Goal: Task Accomplishment & Management: Complete application form

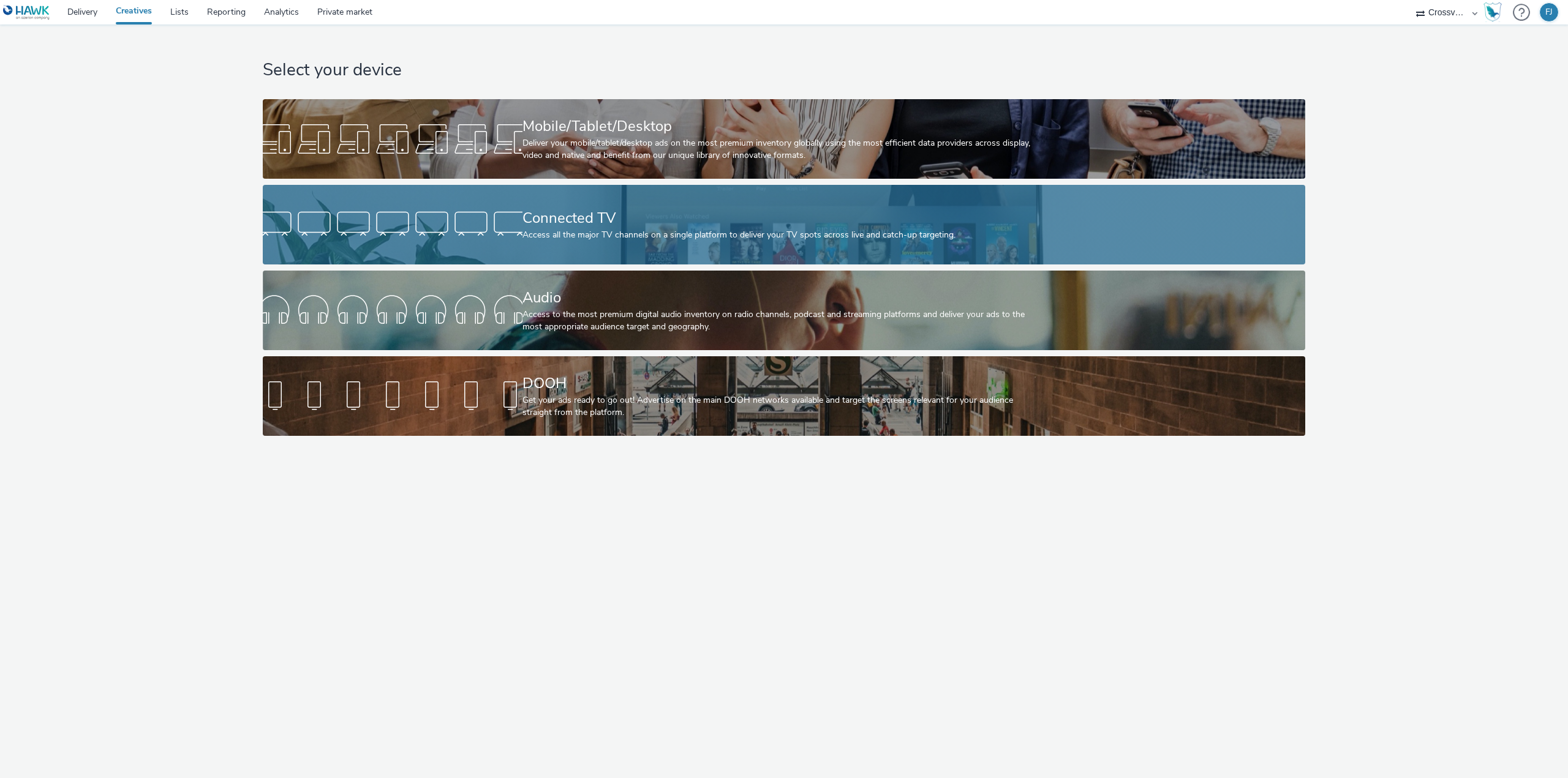
click at [556, 214] on div "Connected TV" at bounding box center [782, 218] width 519 height 21
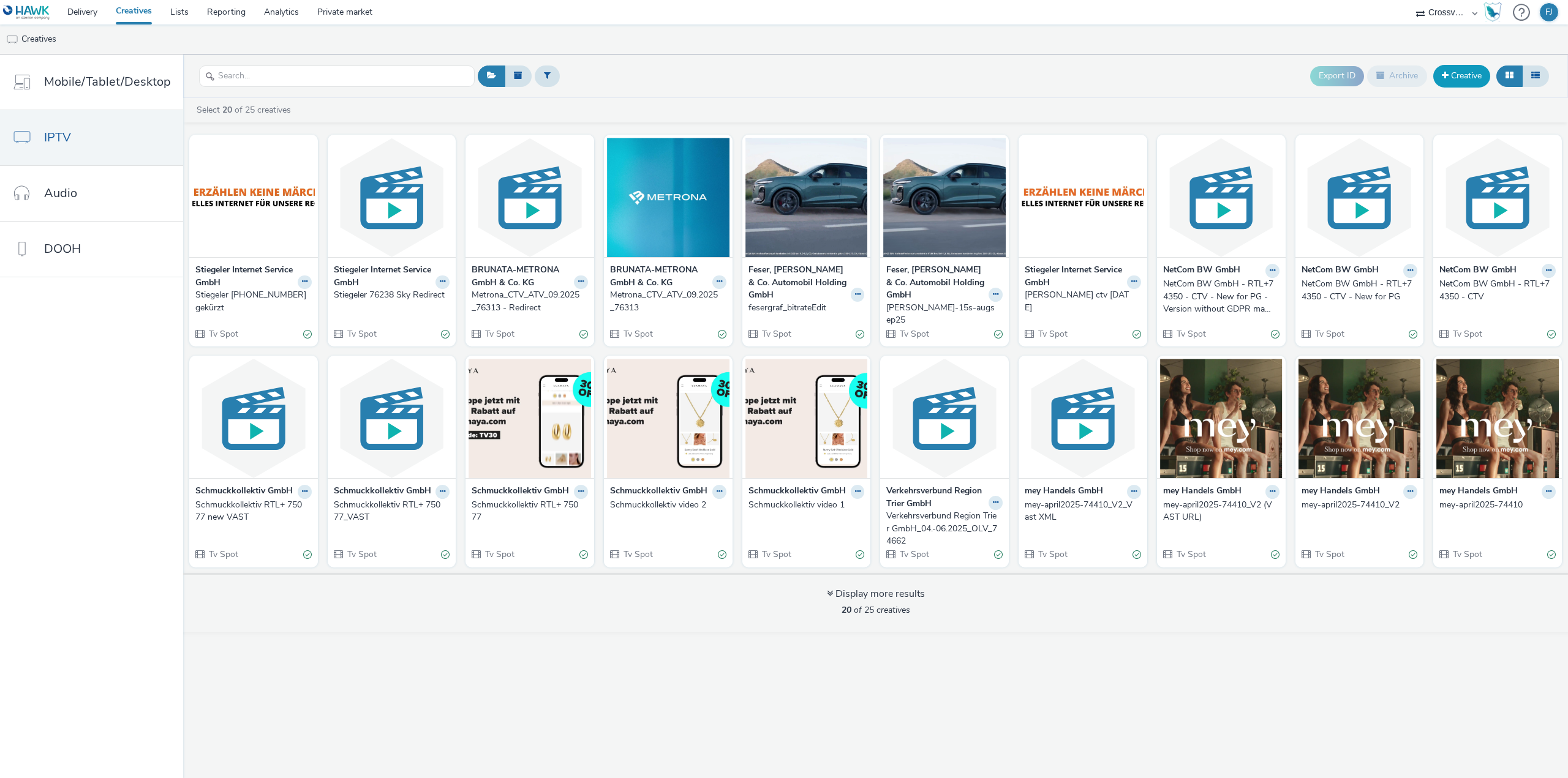
click at [1465, 78] on link "Creative" at bounding box center [1461, 76] width 57 height 22
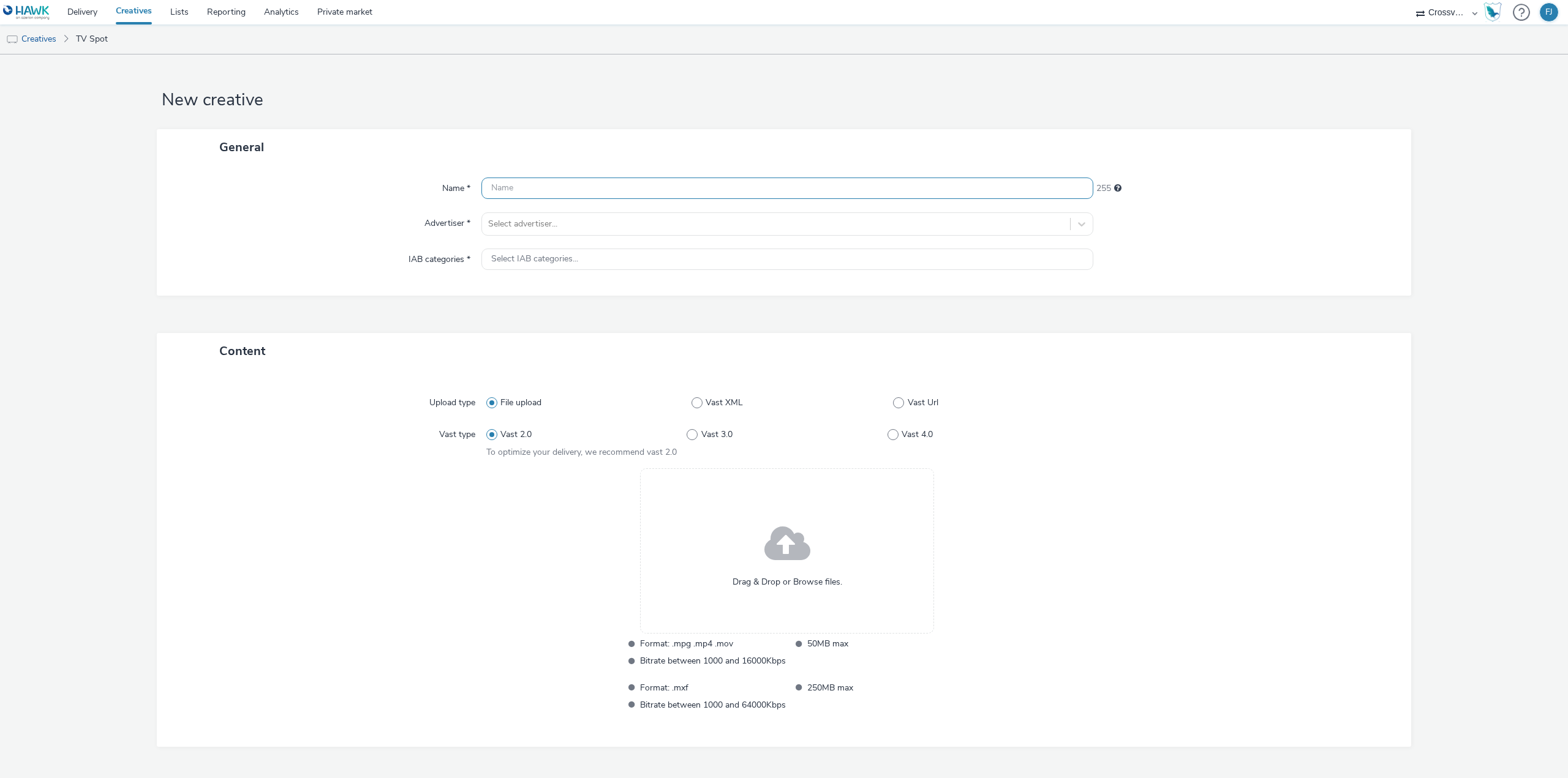
click at [528, 187] on input "text" at bounding box center [787, 188] width 612 height 21
paste input "Sparkasse Leer -Wittmund_TV_09.-11.2025_EA-76711-86848 - Spot 1"
type input "Sparkasse Leer -Wittmund_TV_09.-11.2025_EA-76711-86848 - Spot 1"
click at [533, 215] on div "Select advertiser..." at bounding box center [776, 224] width 588 height 19
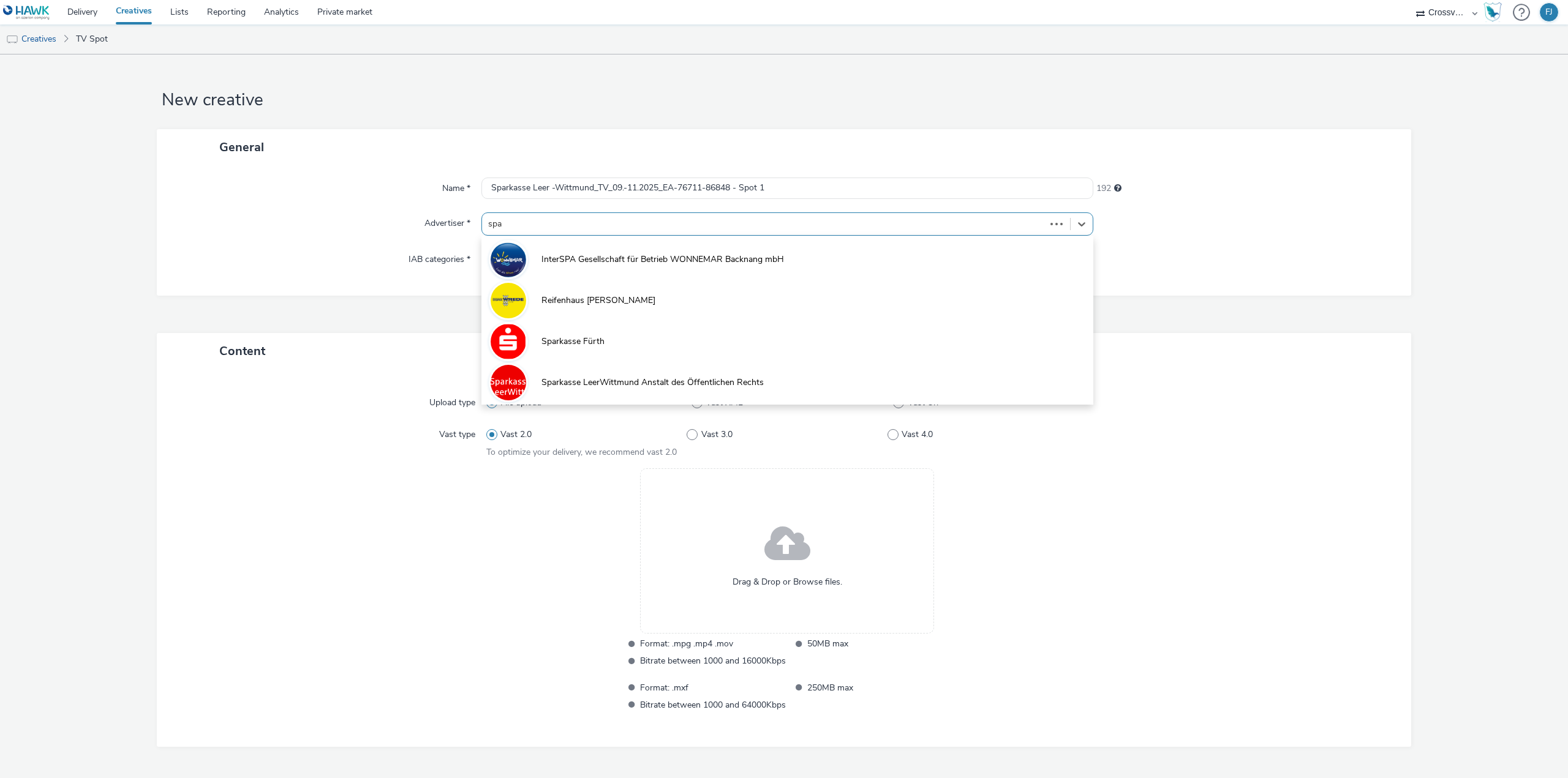
type input "spar"
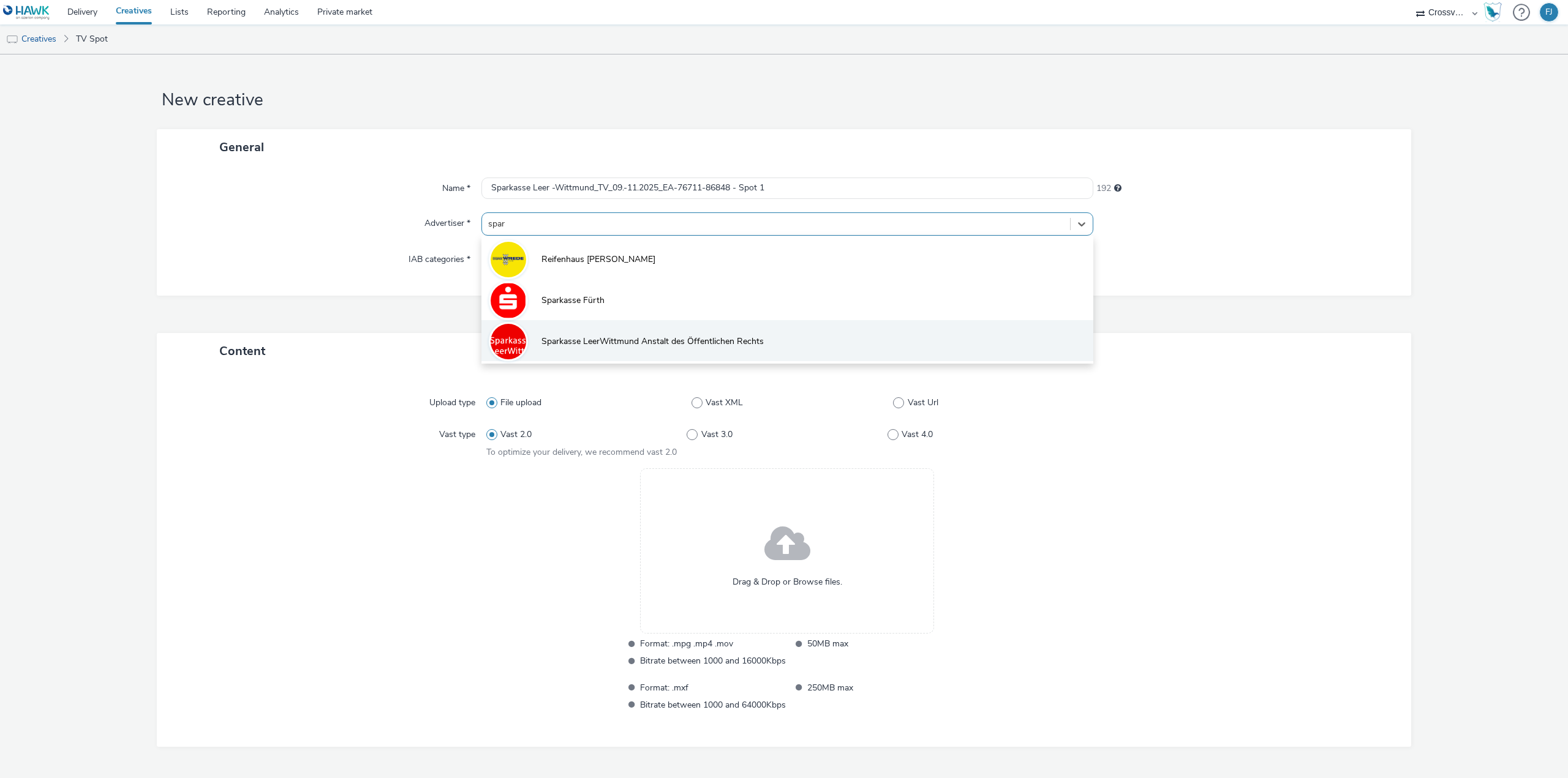
click at [647, 332] on li "Sparkasse LeerWittmund Anstalt des Öffentlichen Rechts" at bounding box center [787, 341] width 612 height 41
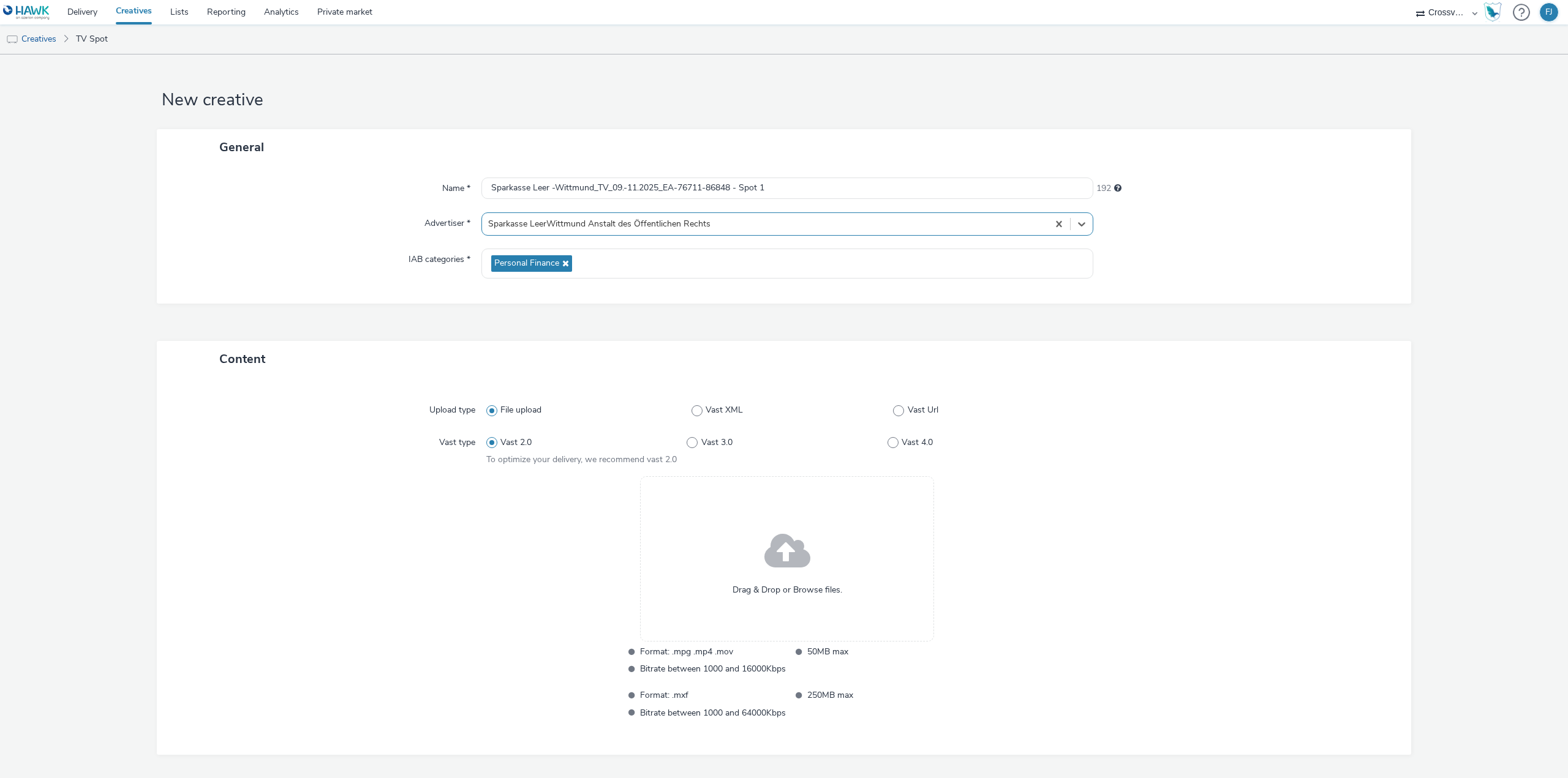
scroll to position [45, 0]
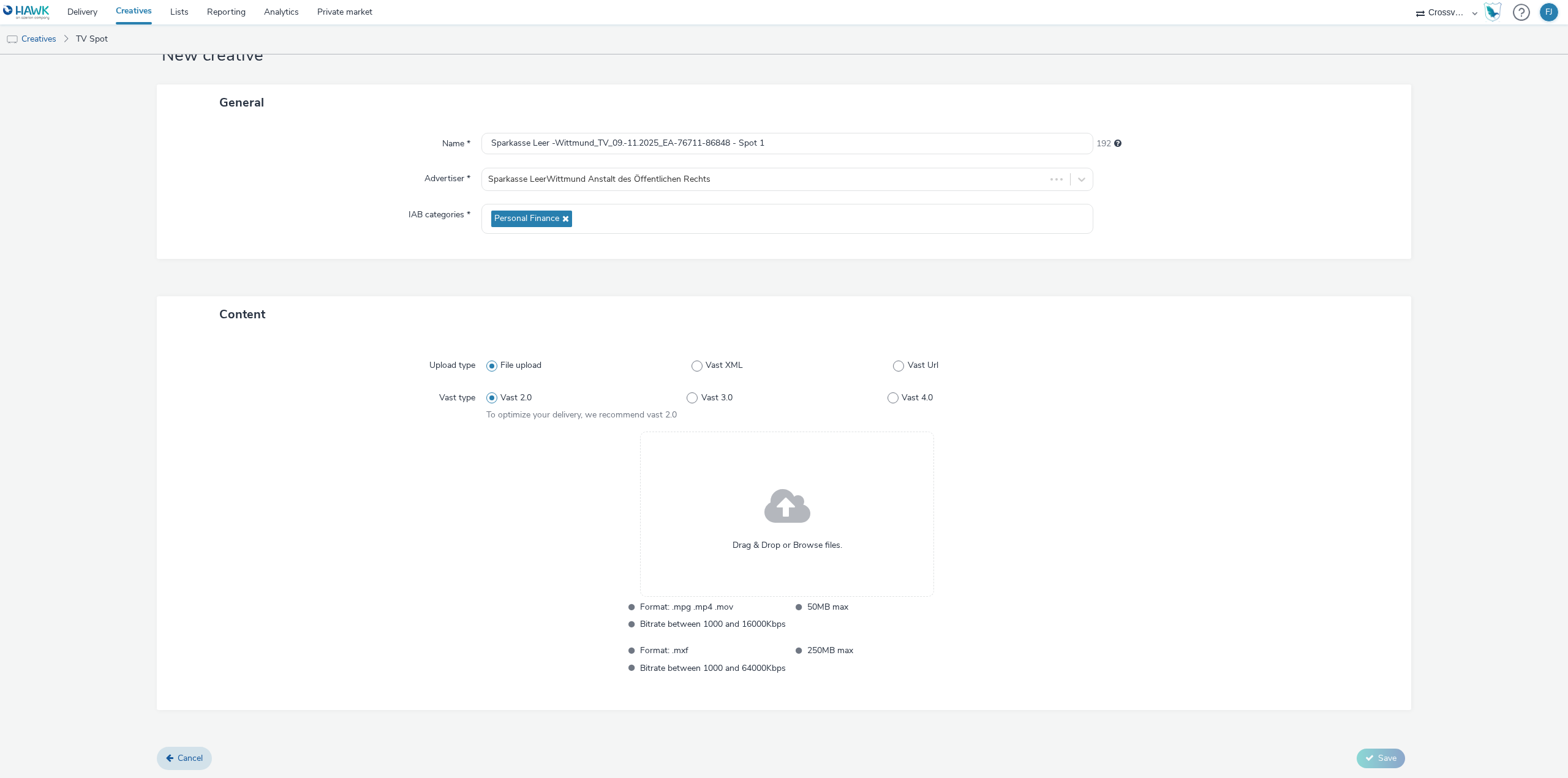
click at [757, 489] on div "Drag & Drop or Browse files." at bounding box center [787, 514] width 294 height 165
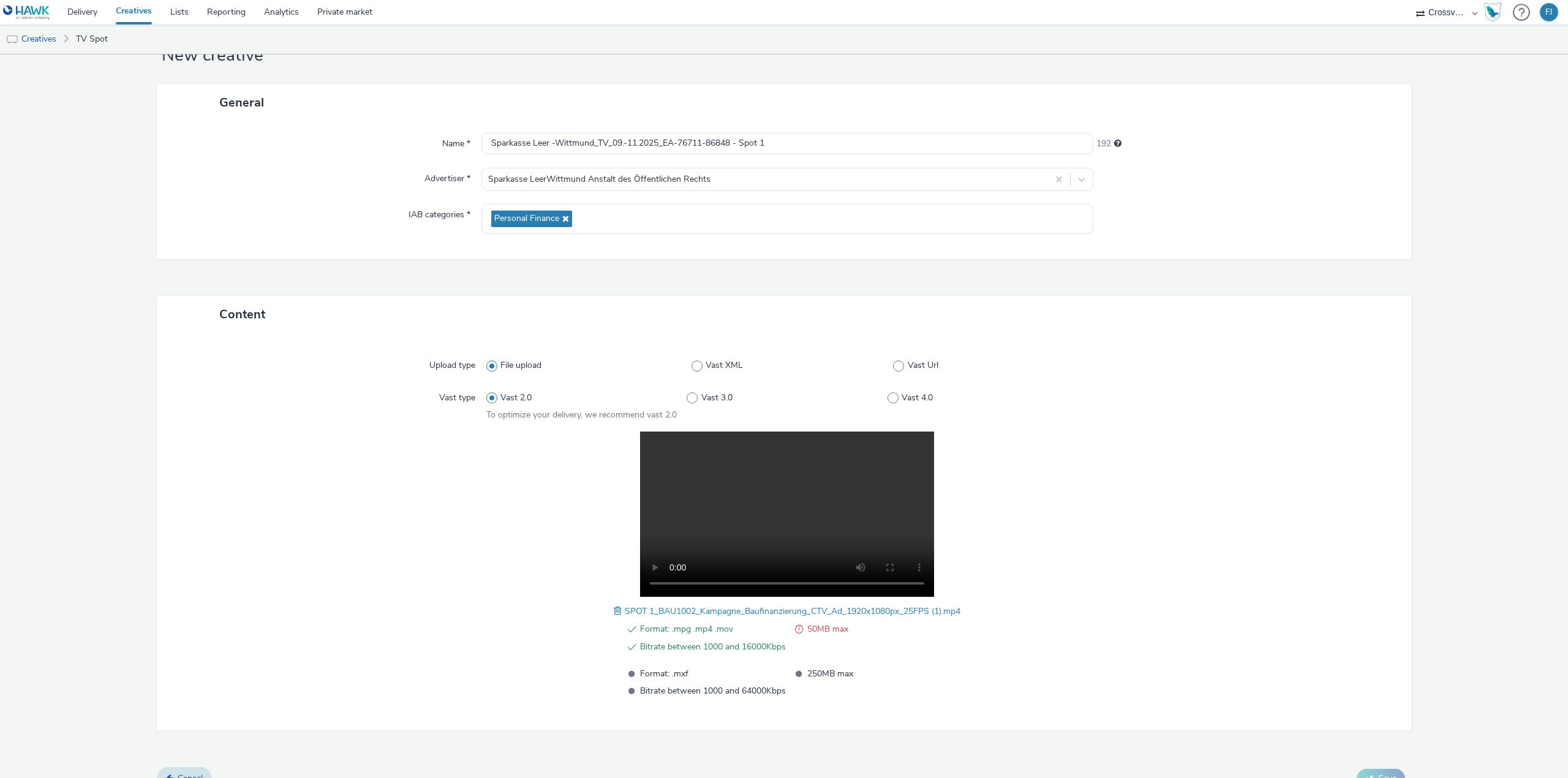
click at [614, 608] on span at bounding box center [619, 611] width 11 height 14
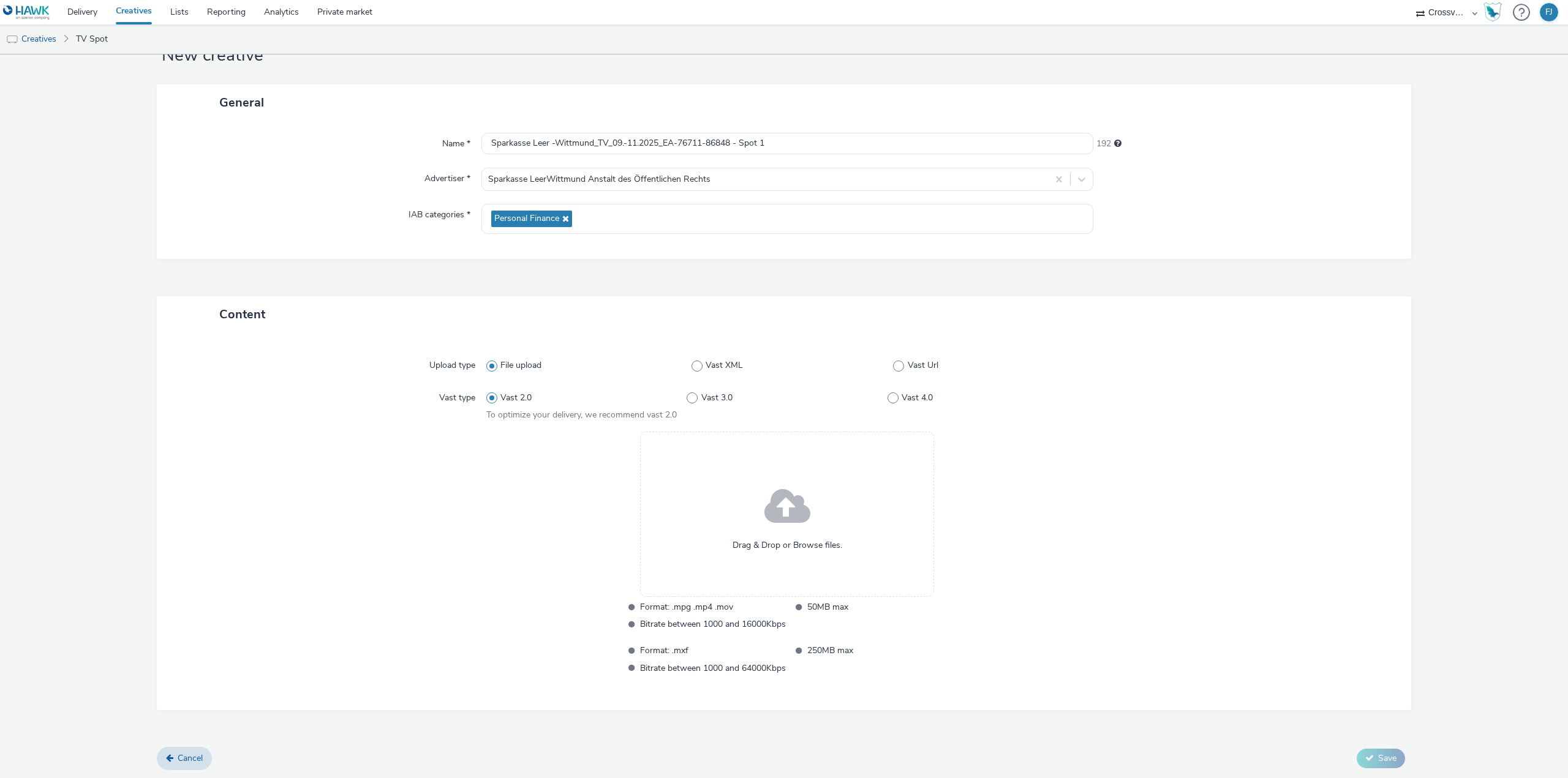
click at [756, 515] on div "Drag & Drop or Browse files." at bounding box center [787, 514] width 294 height 165
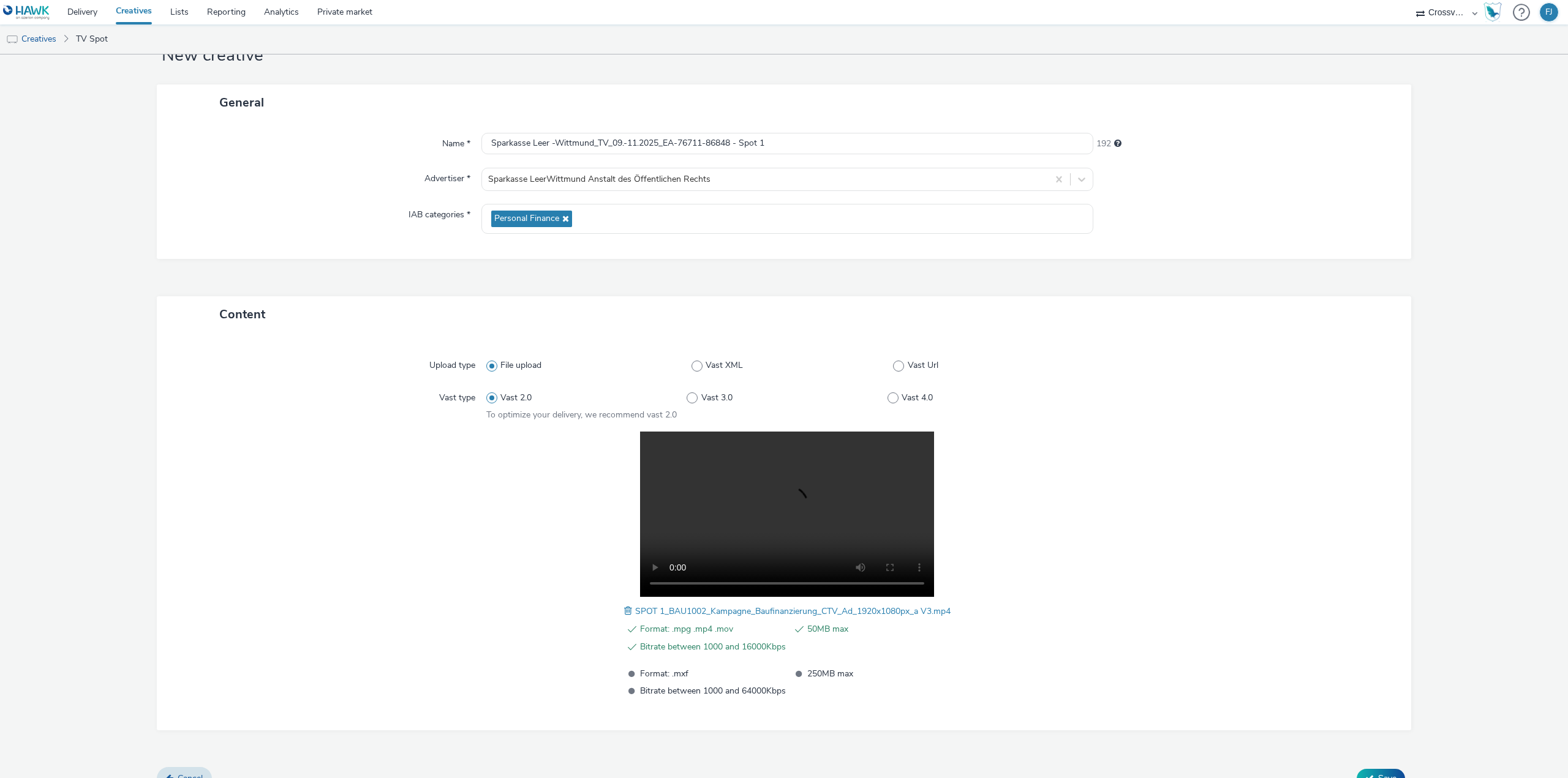
scroll to position [64, 0]
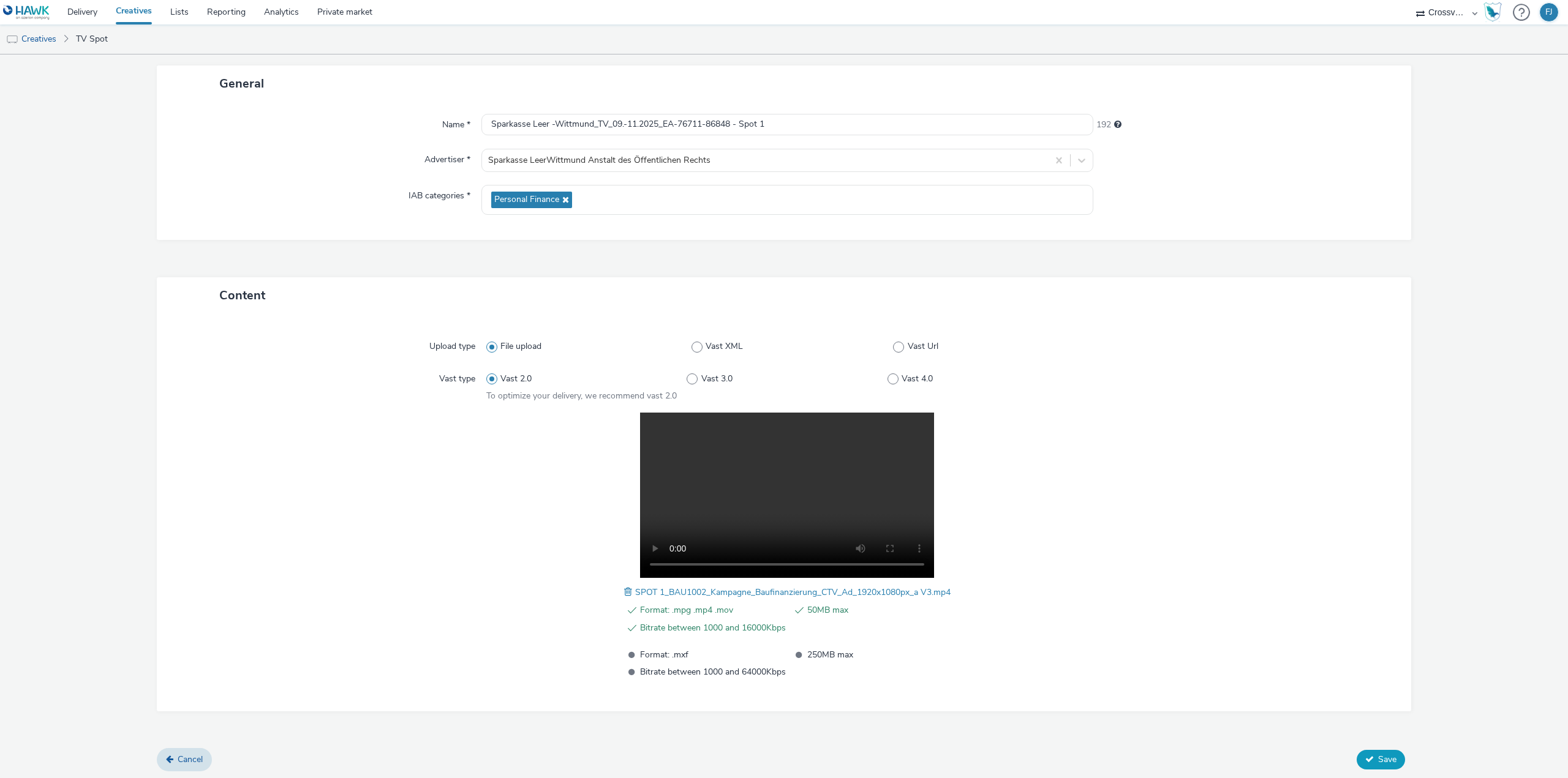
click at [1378, 759] on span "Save" at bounding box center [1387, 759] width 19 height 12
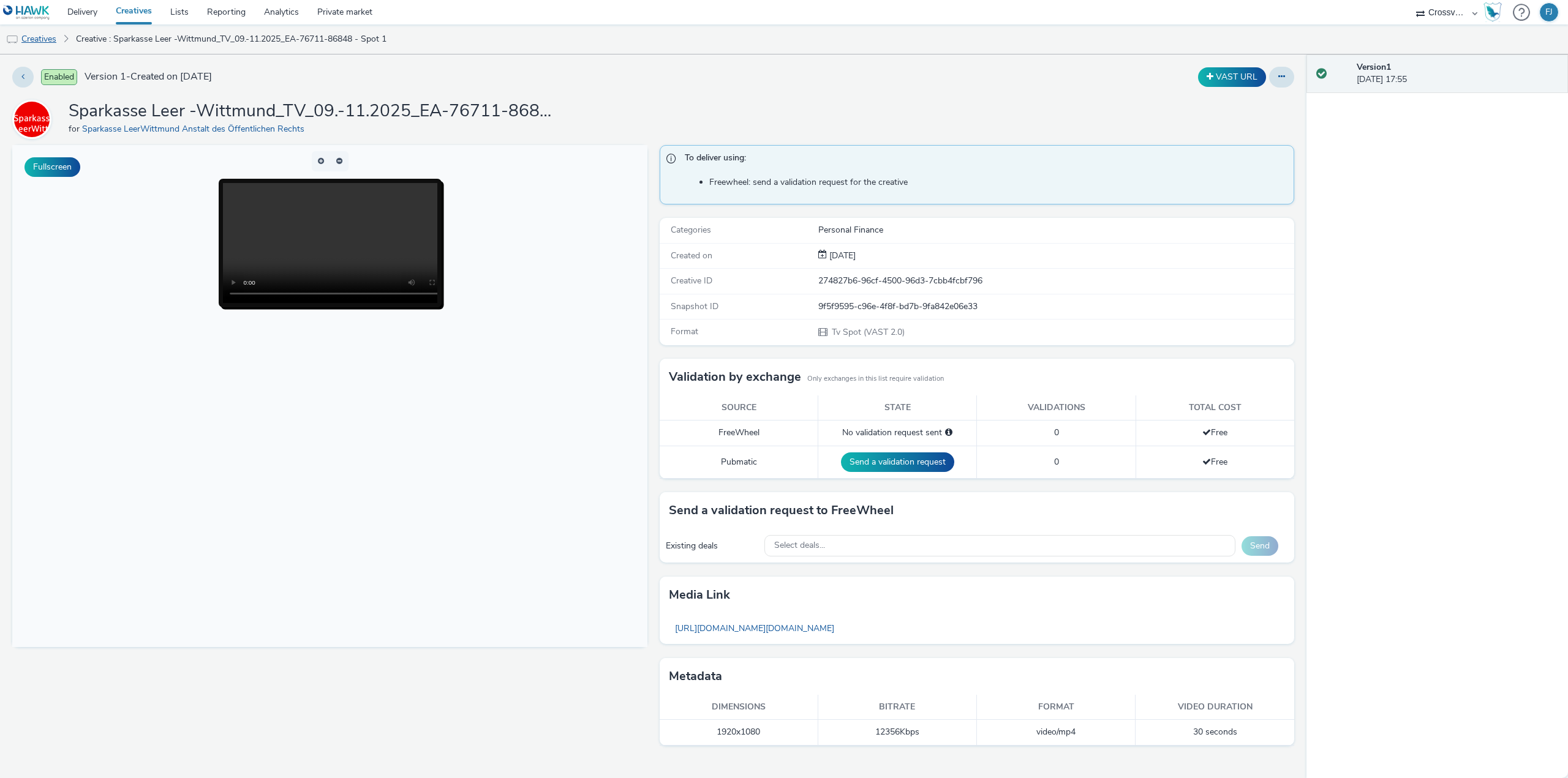
click at [38, 41] on link "Creatives" at bounding box center [31, 39] width 63 height 30
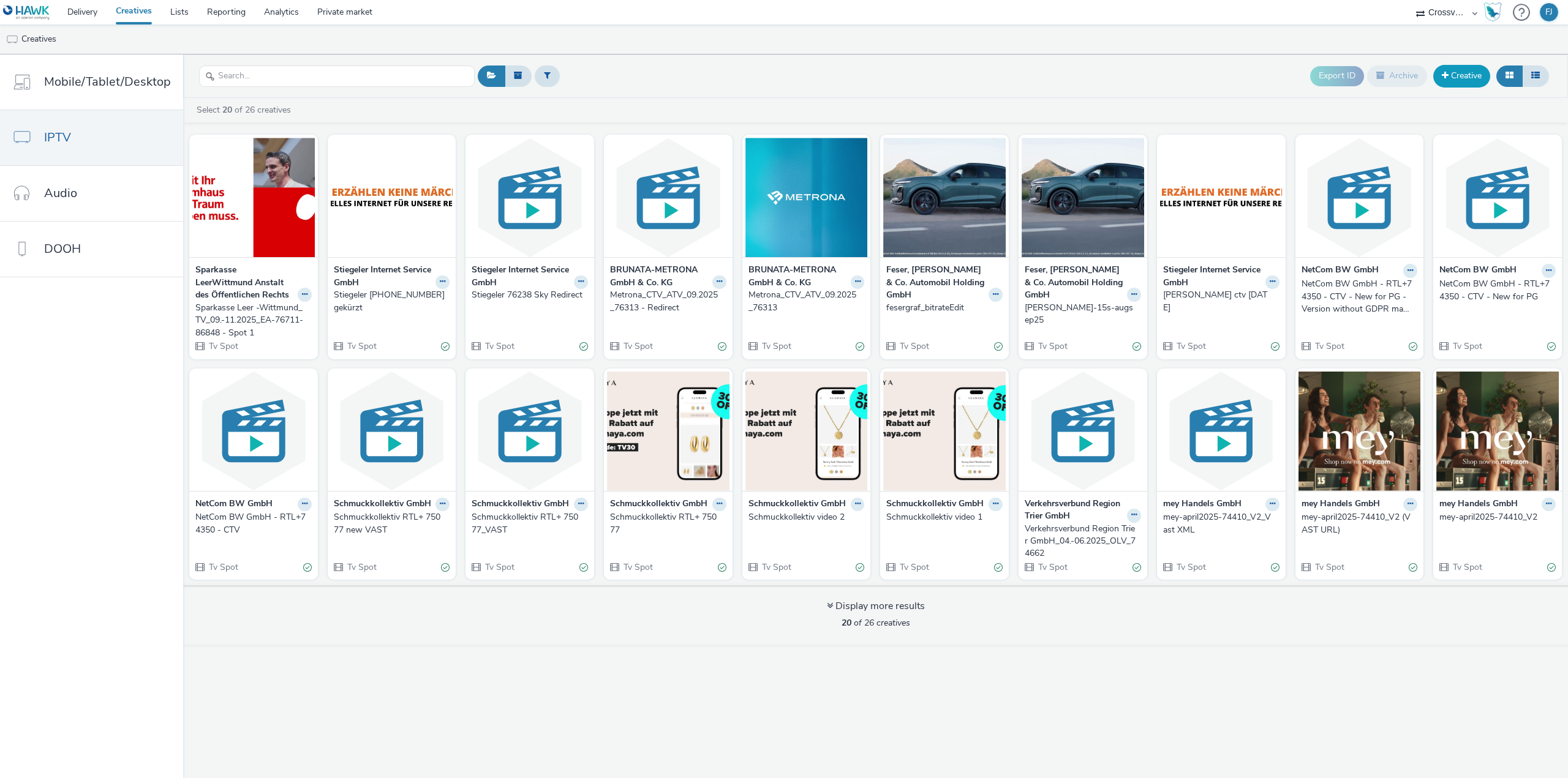
click at [1454, 79] on link "Creative" at bounding box center [1461, 76] width 57 height 22
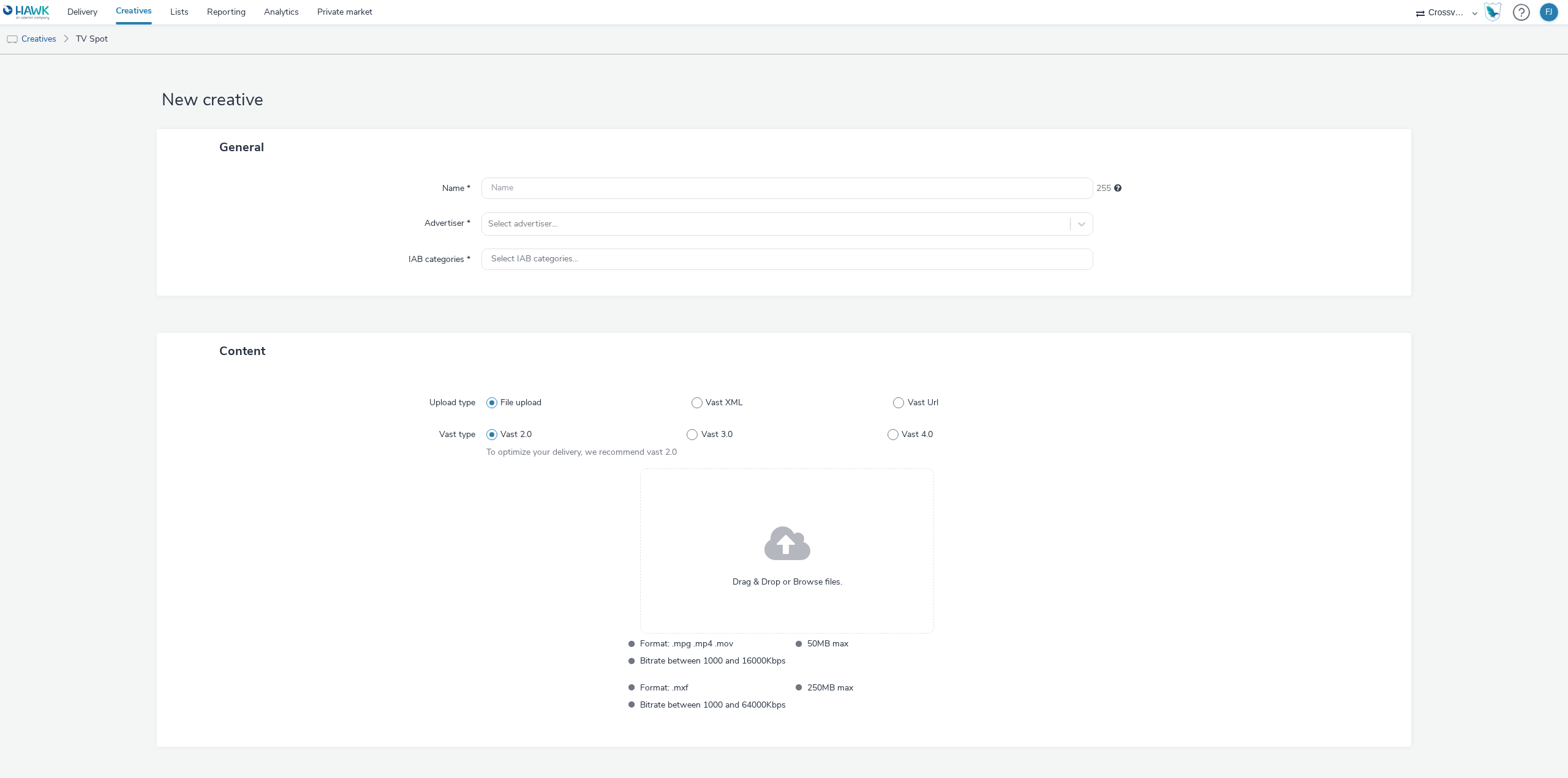
click at [677, 102] on h1 "New creative" at bounding box center [784, 100] width 1255 height 23
click at [567, 189] on input "text" at bounding box center [787, 188] width 612 height 21
paste input "Sparkasse Leer -Wittmund_TV_09.-11.2025_EA-76711-86848 - Spot 2"
type input "Sparkasse Leer -Wittmund_TV_09.-11.2025_EA-76711-86848 - Spot 2"
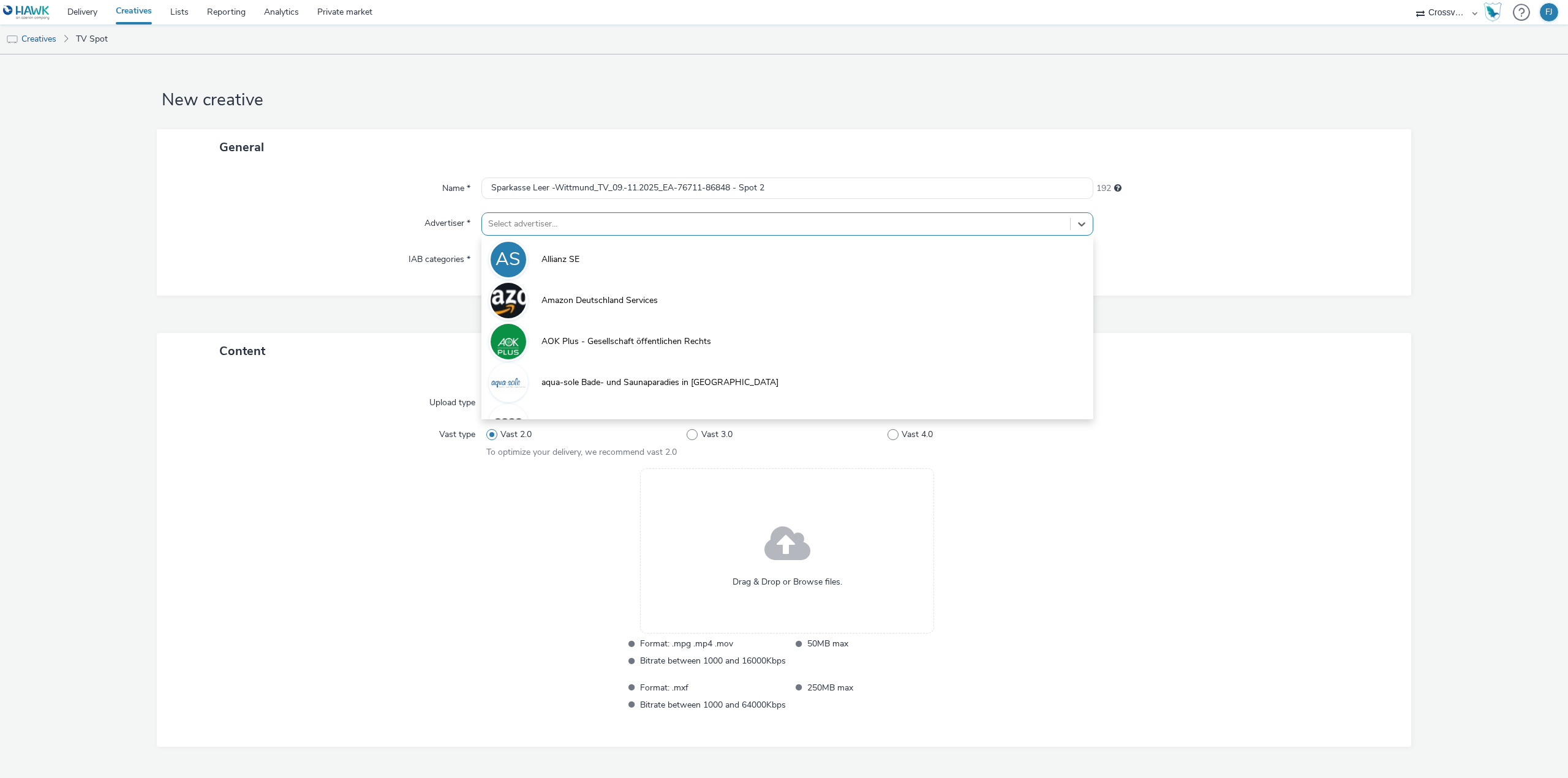
click at [571, 226] on div at bounding box center [776, 224] width 576 height 14
type input "spar"
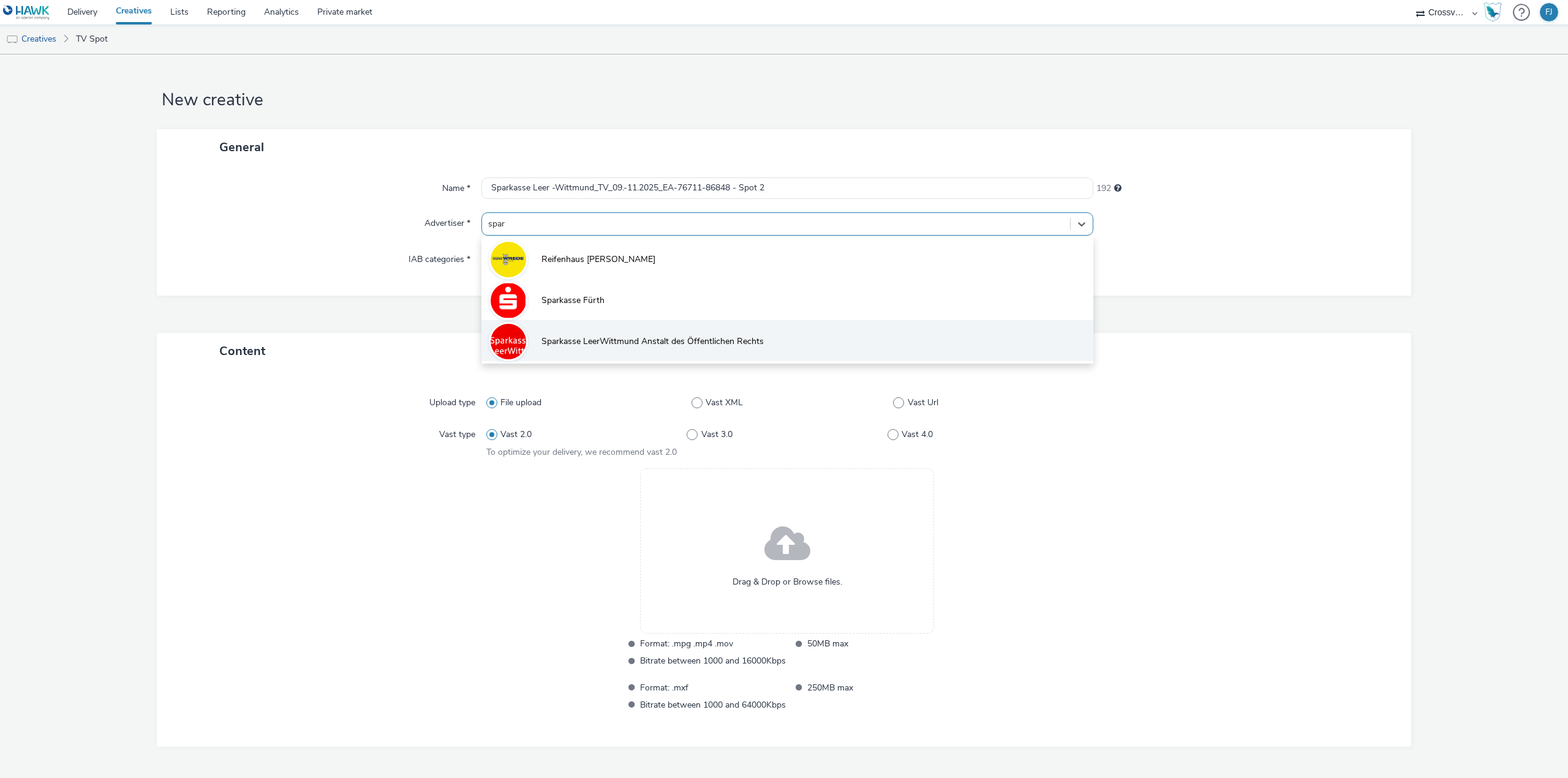
click at [624, 340] on span "Sparkasse LeerWittmund Anstalt des Öffentlichen Rechts" at bounding box center [653, 342] width 222 height 12
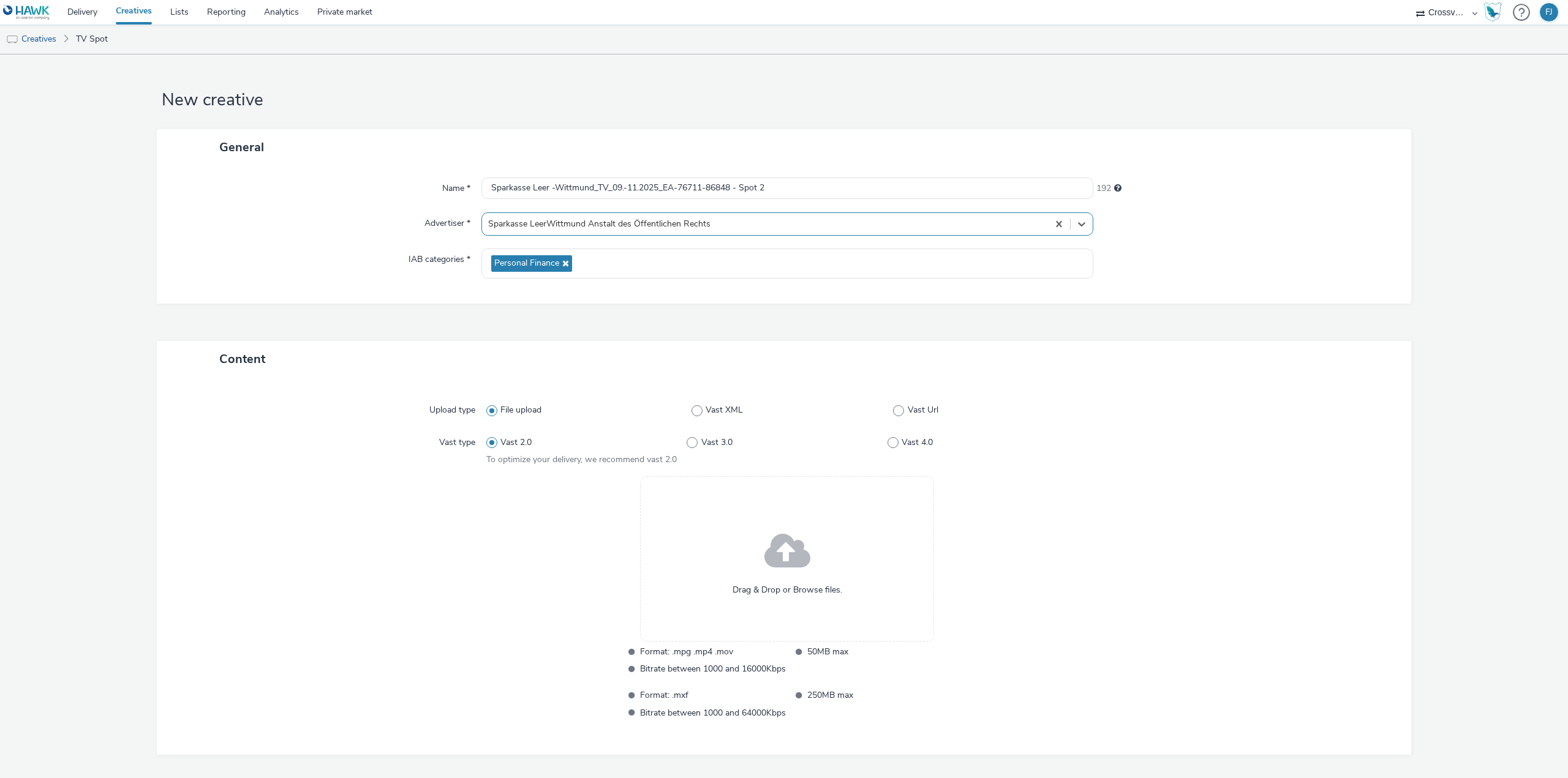
scroll to position [45, 0]
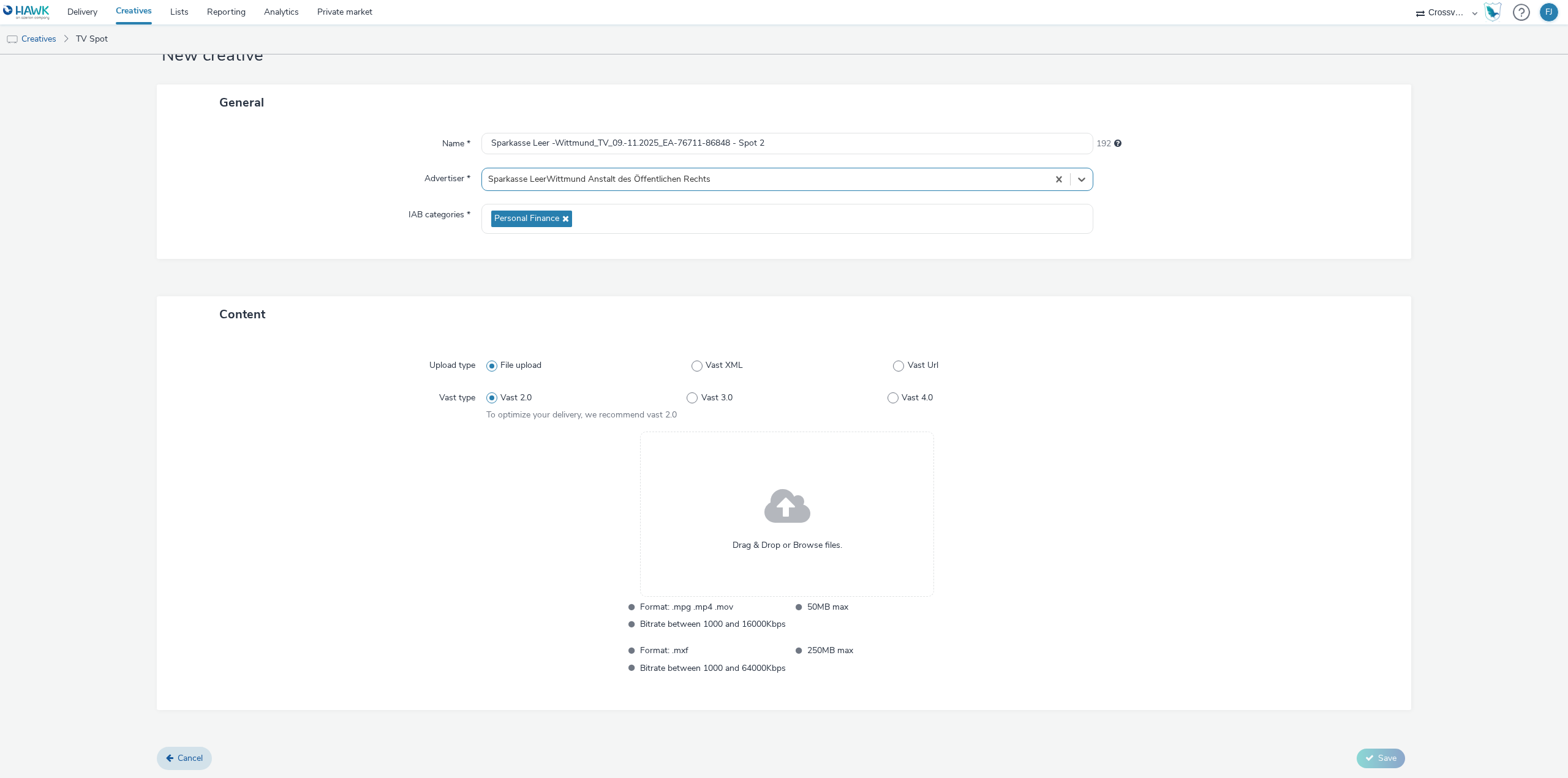
click at [748, 512] on div "Drag & Drop or Browse files." at bounding box center [787, 514] width 294 height 165
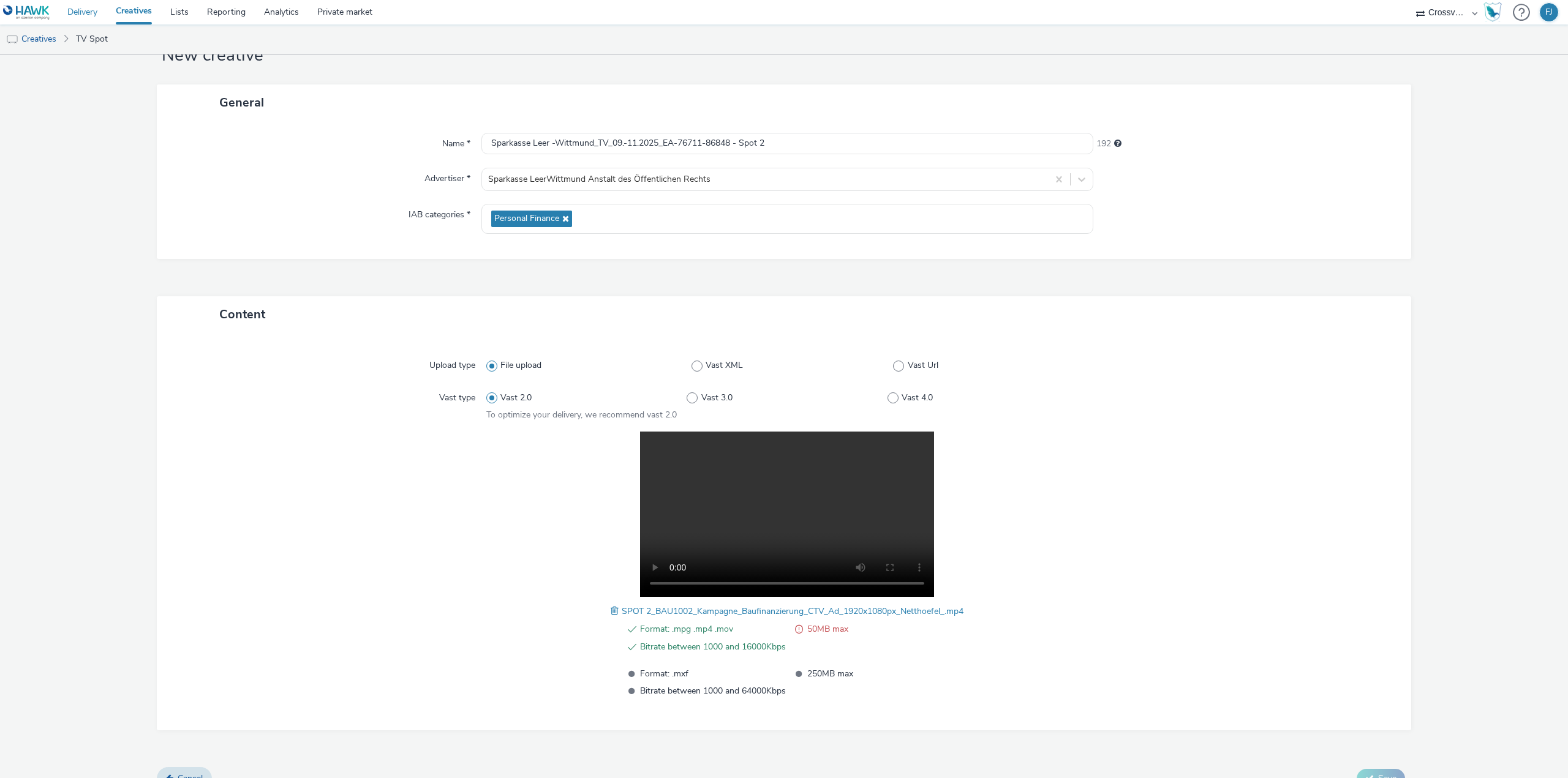
click at [89, 8] on link "Delivery" at bounding box center [83, 12] width 48 height 25
